Goal: Task Accomplishment & Management: Use online tool/utility

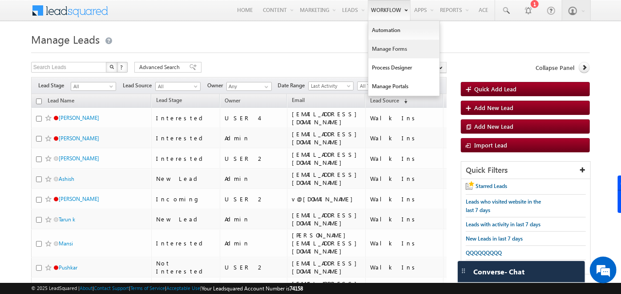
click at [387, 49] on link "Manage Forms" at bounding box center [404, 49] width 71 height 19
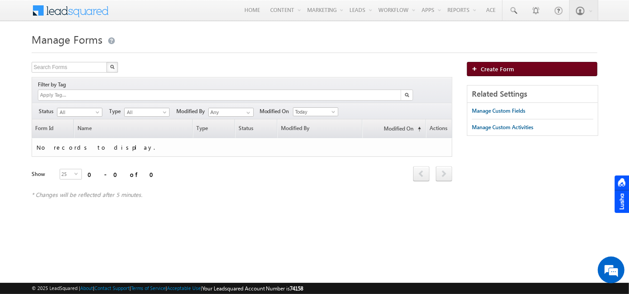
click at [485, 68] on span "Create Form" at bounding box center [497, 69] width 33 height 8
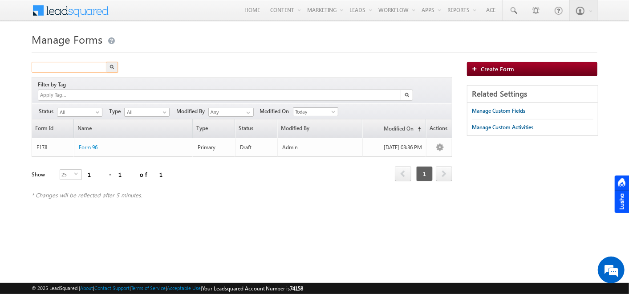
click at [69, 65] on input "text" at bounding box center [70, 67] width 76 height 11
type input "sign up"
click at [106, 62] on button "button" at bounding box center [112, 67] width 12 height 11
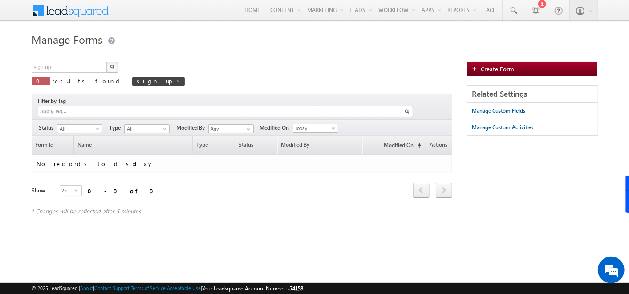
click at [308, 124] on span "Today" at bounding box center [314, 128] width 42 height 8
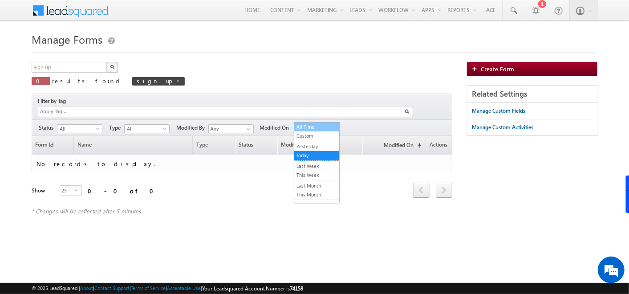
click at [308, 125] on link "All Time" at bounding box center [316, 127] width 45 height 8
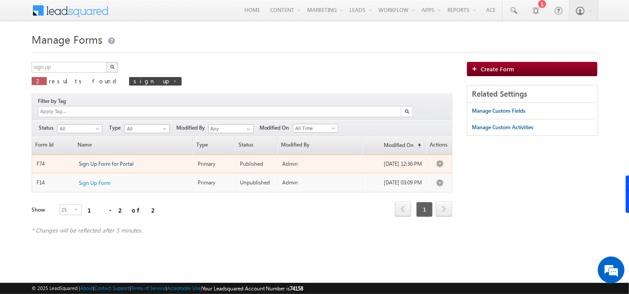
click at [108, 160] on span "Sign Up Form for Portal" at bounding box center [106, 163] width 55 height 7
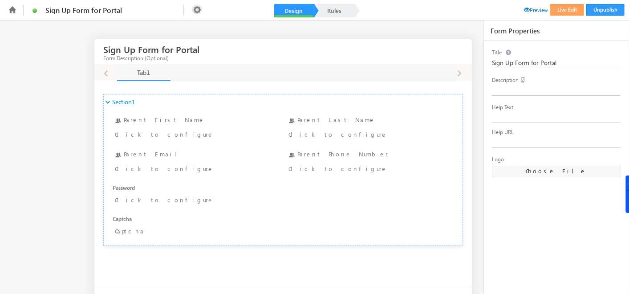
click at [196, 11] on icon at bounding box center [197, 9] width 10 height 10
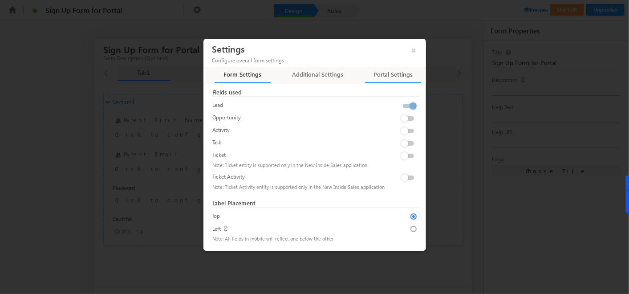
click at [372, 80] on div "Portal Settings" at bounding box center [393, 76] width 57 height 12
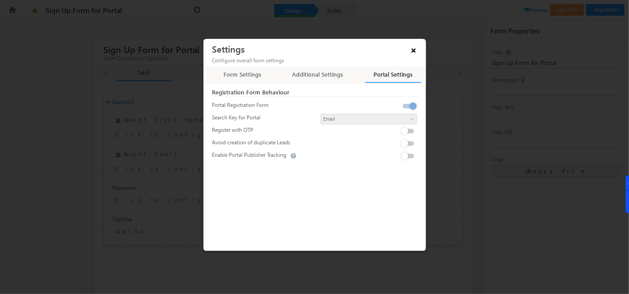
click at [417, 49] on span "×" at bounding box center [413, 49] width 15 height 16
